Goal: Task Accomplishment & Management: Complete application form

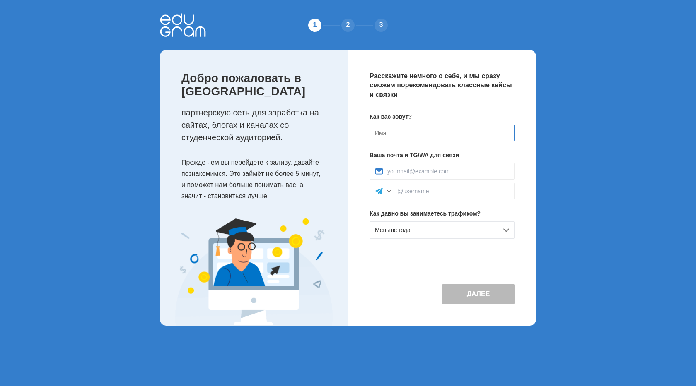
click at [399, 132] on input at bounding box center [441, 133] width 145 height 17
type input "Y"
type input "[PERSON_NAME]"
click at [403, 170] on input at bounding box center [448, 171] width 122 height 7
type input "[EMAIL_ADDRESS][DOMAIN_NAME]"
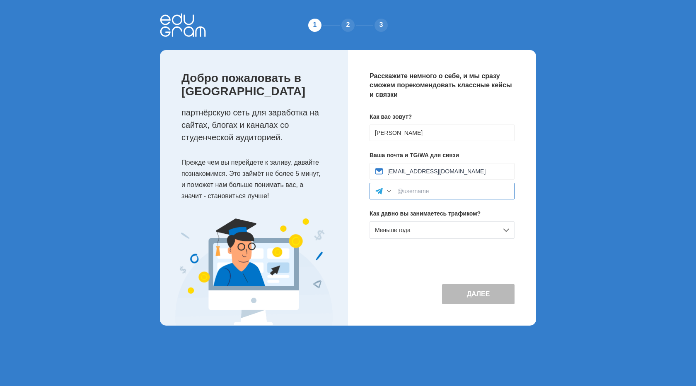
click at [412, 192] on input at bounding box center [453, 191] width 112 height 7
type input """
type input "@Sotkiper"
click at [471, 295] on button "Далее" at bounding box center [478, 294] width 72 height 20
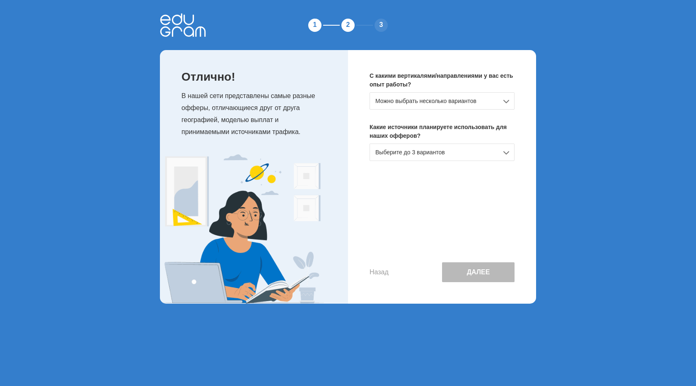
click at [496, 100] on div "Можно выбрать несколько вариантов" at bounding box center [441, 100] width 145 height 17
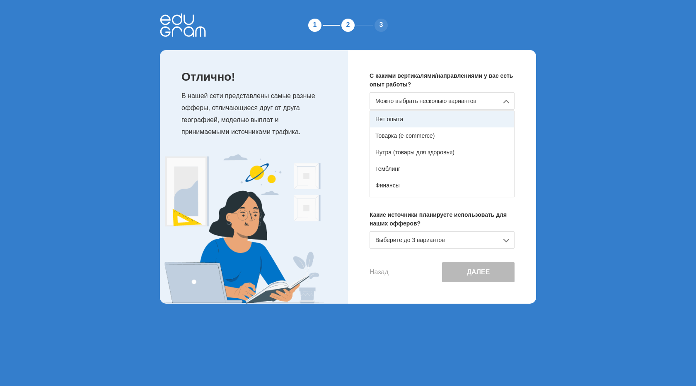
click at [451, 125] on div "Нет опыта" at bounding box center [442, 119] width 144 height 17
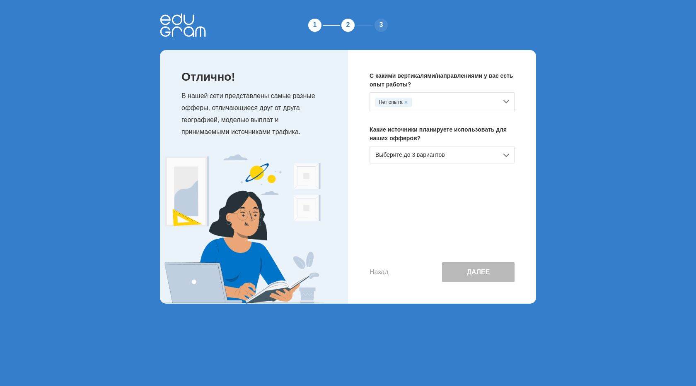
click at [483, 154] on div "Выберите до 3 вариантов" at bounding box center [441, 154] width 145 height 17
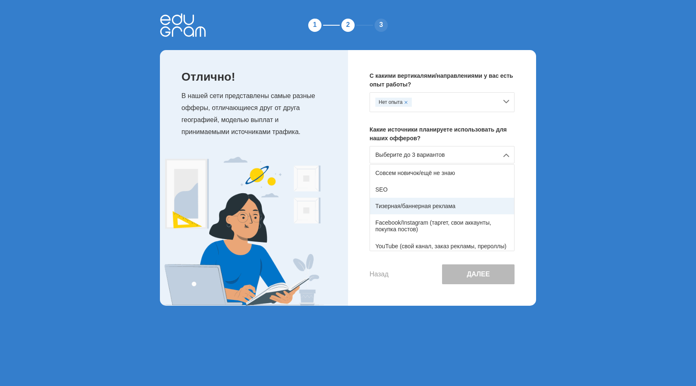
scroll to position [41, 0]
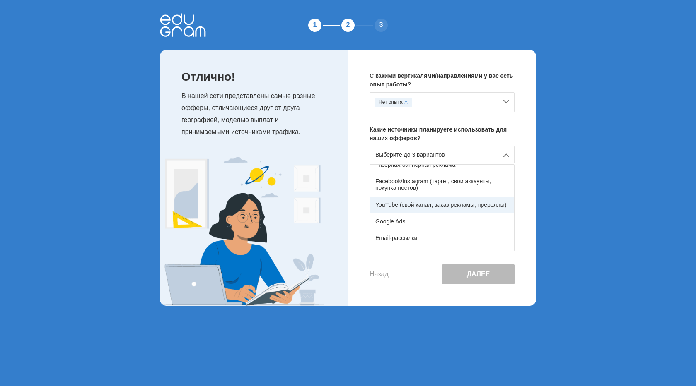
click at [445, 205] on div "YouTube (свой канал, заказ рекламы, прероллы)" at bounding box center [442, 205] width 144 height 17
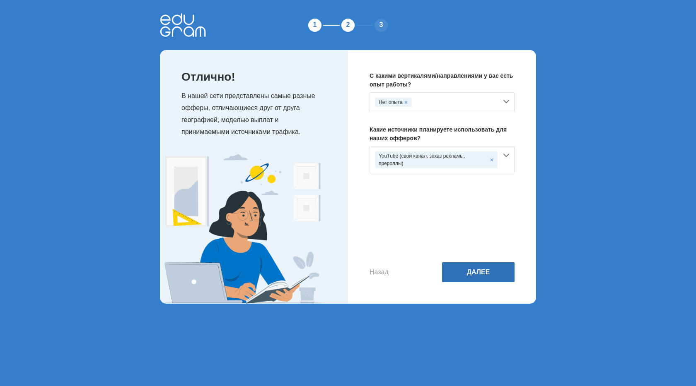
click at [479, 273] on button "Далее" at bounding box center [478, 272] width 72 height 20
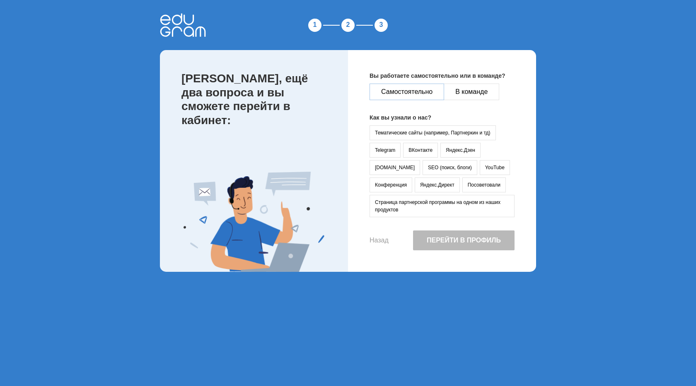
click at [414, 90] on button "Самостоятельно" at bounding box center [406, 92] width 75 height 17
click at [479, 168] on button "YouTube" at bounding box center [494, 167] width 30 height 15
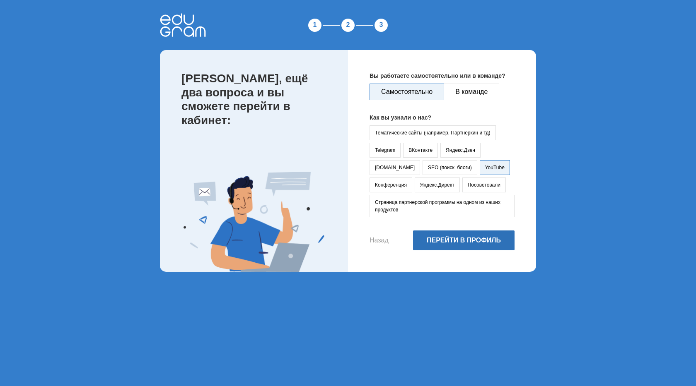
click at [474, 242] on button "Перейти в профиль" at bounding box center [463, 241] width 101 height 20
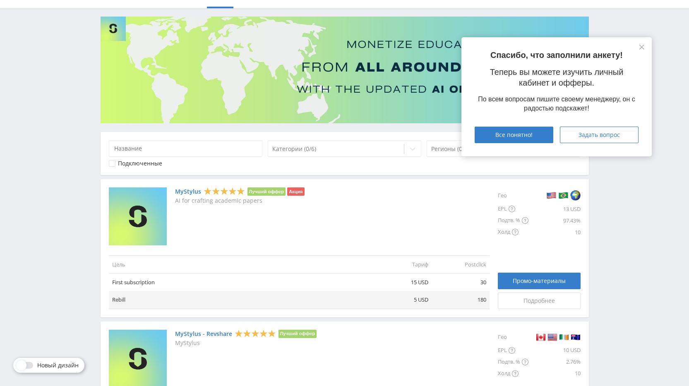
scroll to position [83, 0]
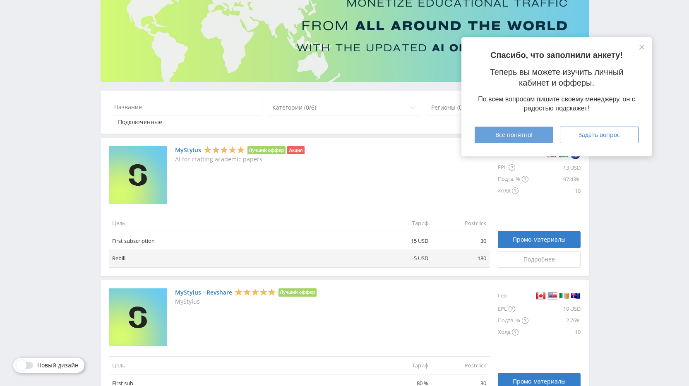
click at [511, 137] on span "Все понятно!" at bounding box center [514, 135] width 37 height 7
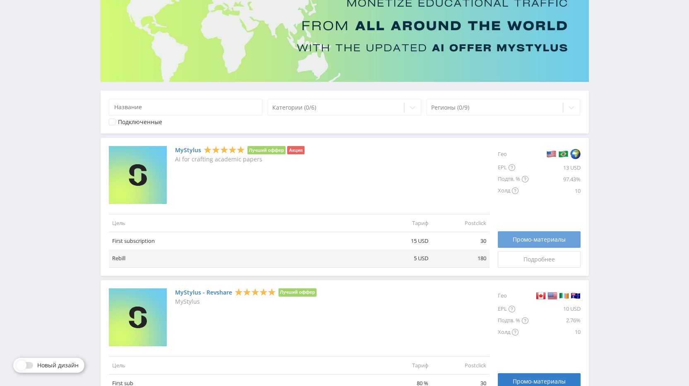
click at [527, 243] on link "Промо-материалы" at bounding box center [539, 239] width 83 height 17
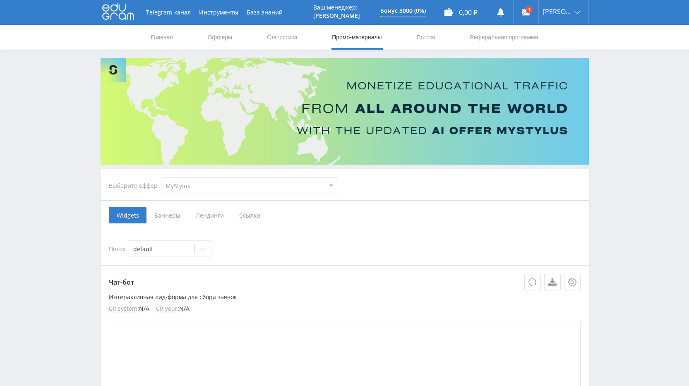
click at [247, 215] on span "Ссылки" at bounding box center [249, 215] width 37 height 17
click at [0, 0] on input "Ссылки" at bounding box center [0, 0] width 0 height 0
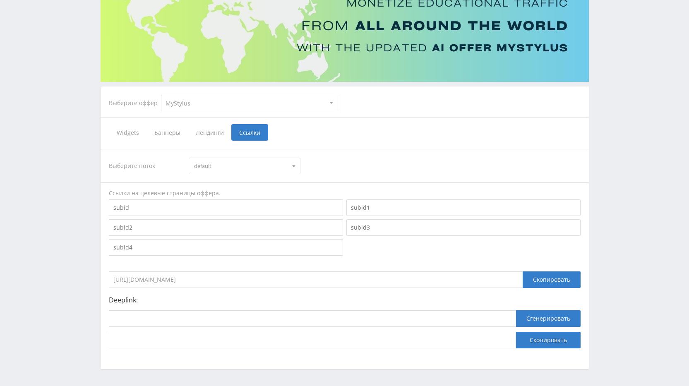
scroll to position [111, 0]
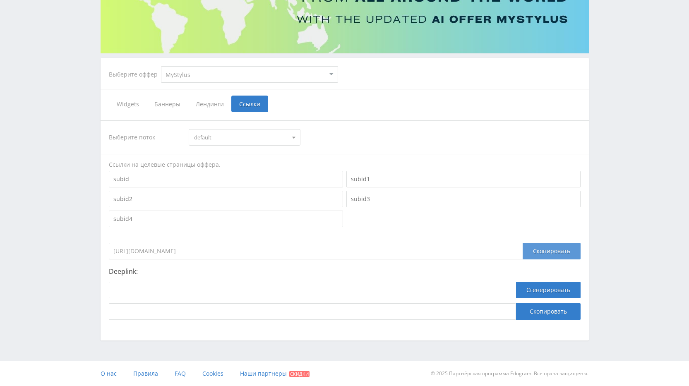
click at [543, 257] on div "Скопировать" at bounding box center [552, 251] width 58 height 17
click at [545, 253] on div "Скопировать" at bounding box center [552, 251] width 58 height 17
